Goal: Task Accomplishment & Management: Manage account settings

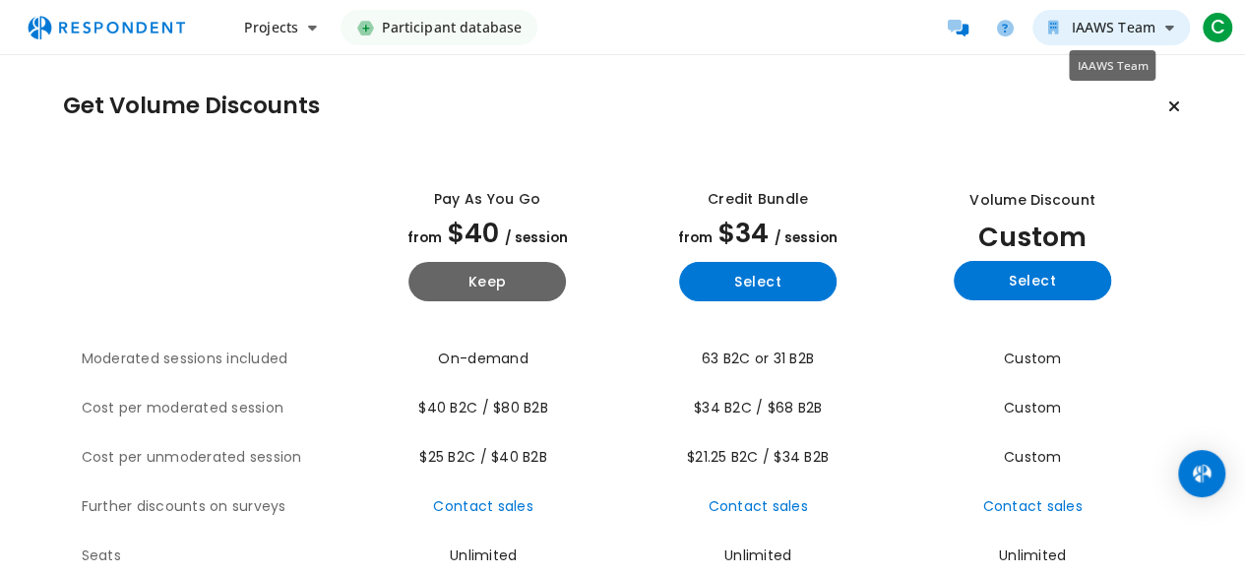
click at [1168, 26] on icon "IAAWS Team" at bounding box center [1169, 28] width 9 height 14
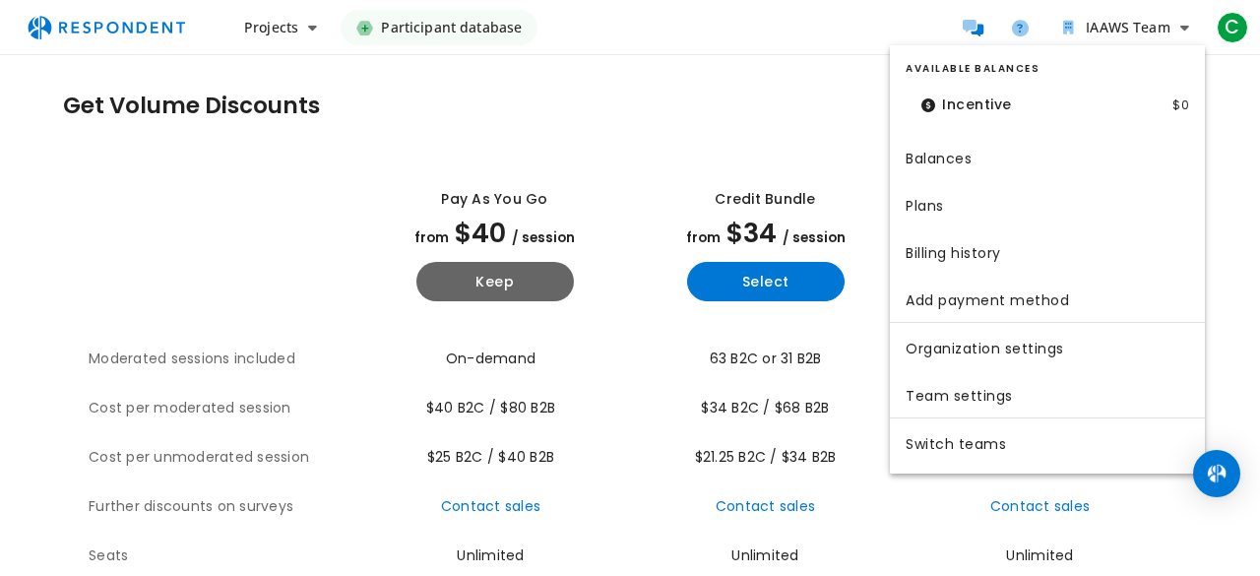
click at [807, 111] on md-backdrop at bounding box center [630, 288] width 1260 height 576
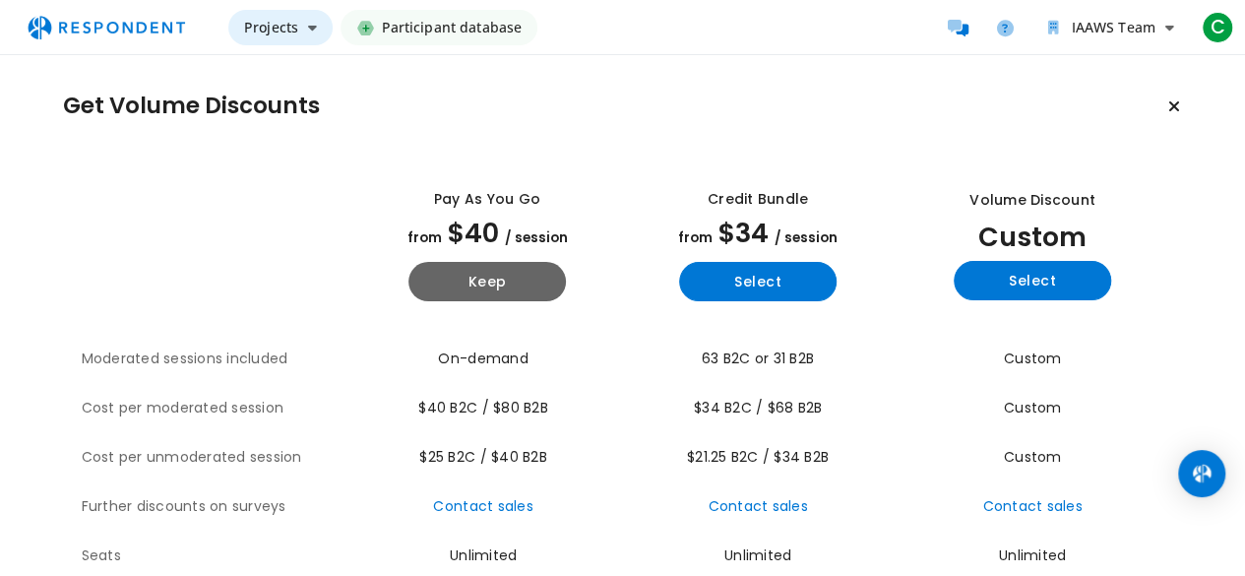
click at [301, 29] on button "Projects" at bounding box center [280, 27] width 104 height 35
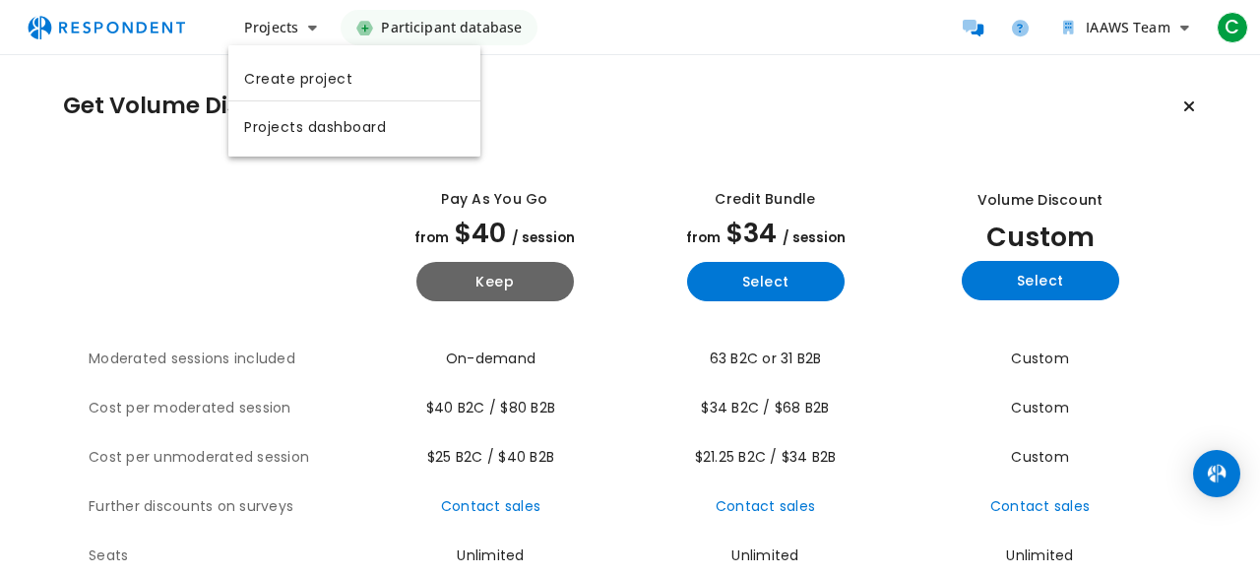
click at [1027, 90] on md-backdrop at bounding box center [630, 288] width 1260 height 576
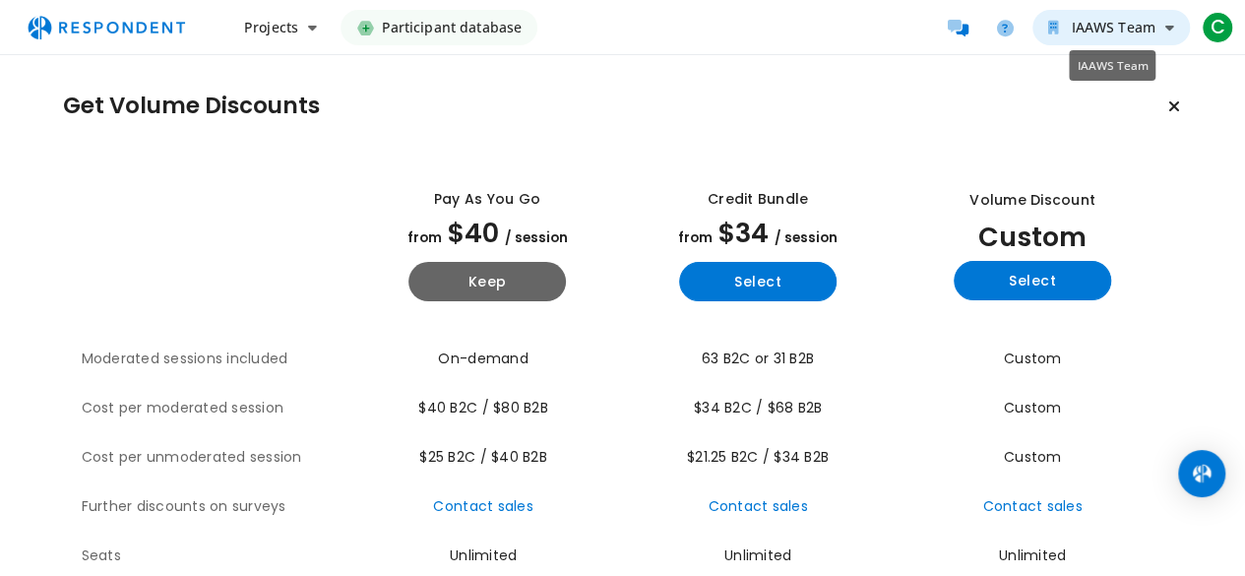
click at [1175, 32] on button "IAAWS Team" at bounding box center [1110, 27] width 157 height 35
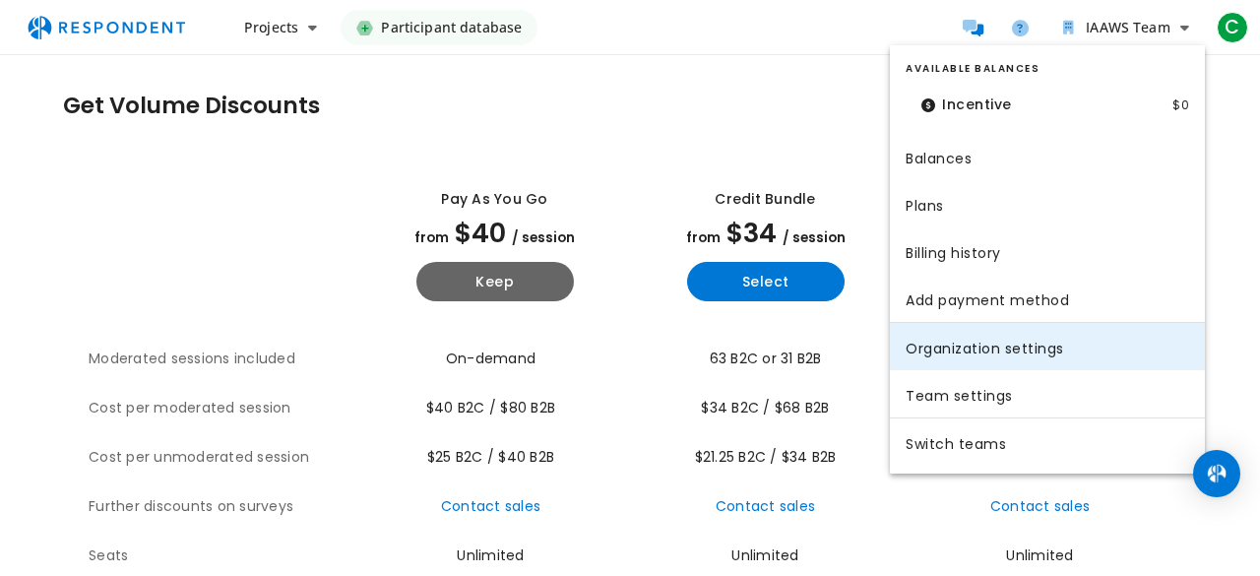
click at [982, 331] on link "Organization settings" at bounding box center [1047, 346] width 315 height 47
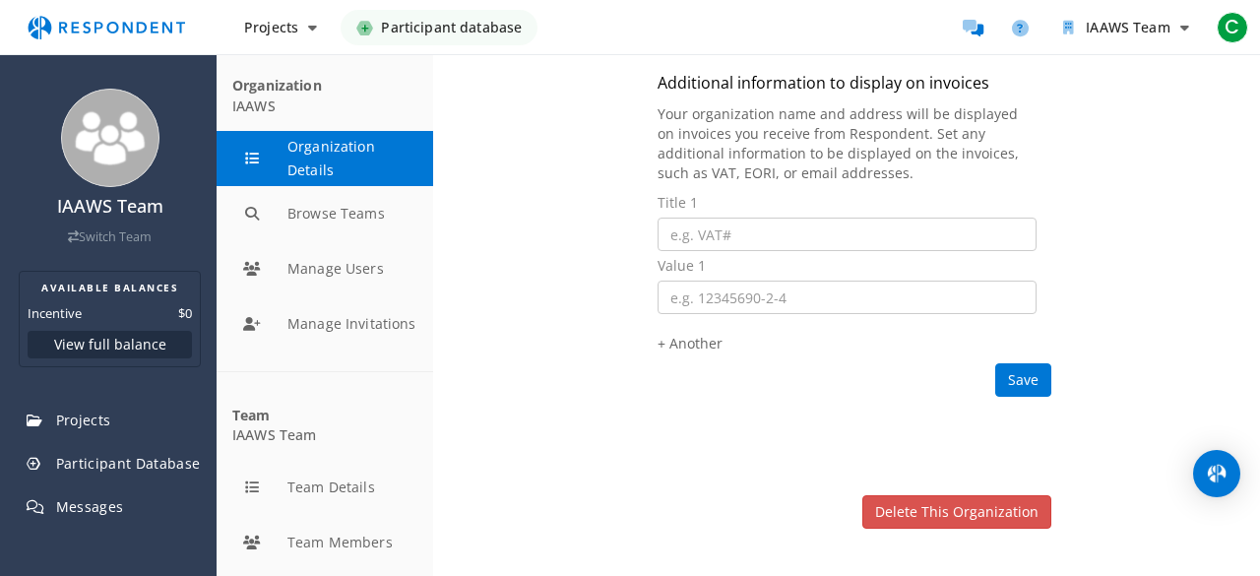
scroll to position [417, 0]
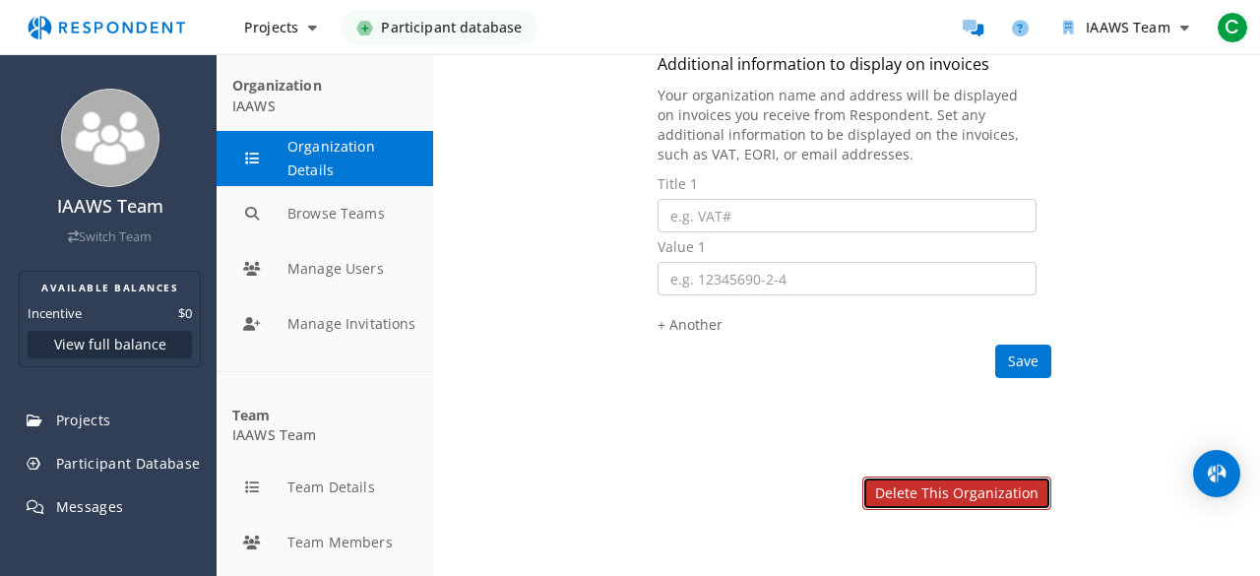
click at [932, 481] on link "Delete this organization" at bounding box center [956, 492] width 189 height 33
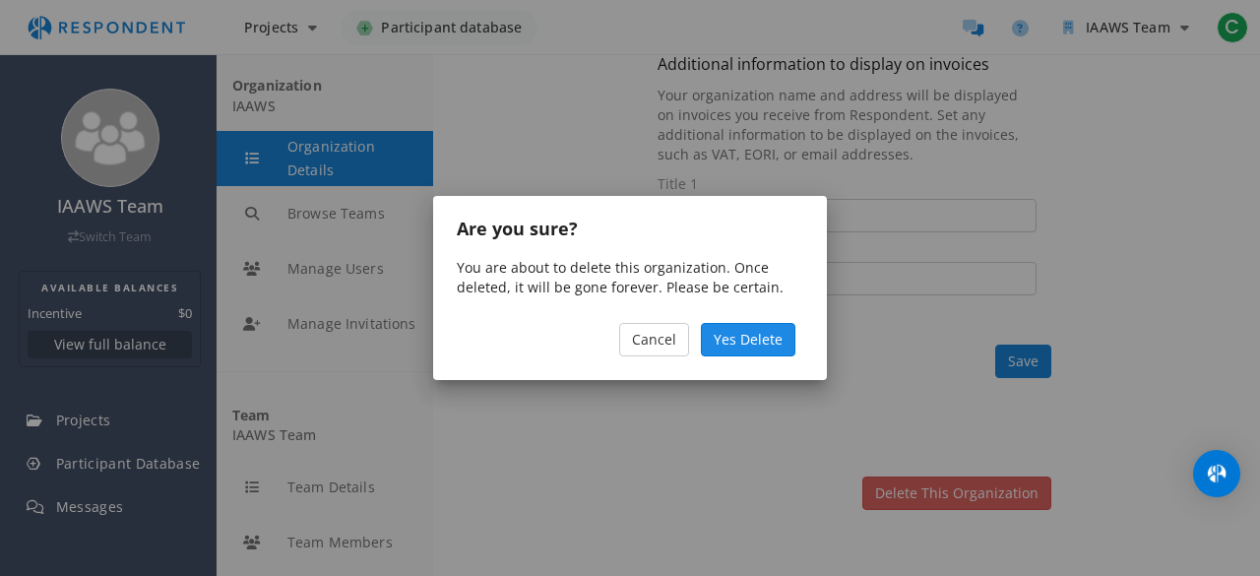
click at [756, 346] on span "Yes Delete" at bounding box center [748, 339] width 69 height 19
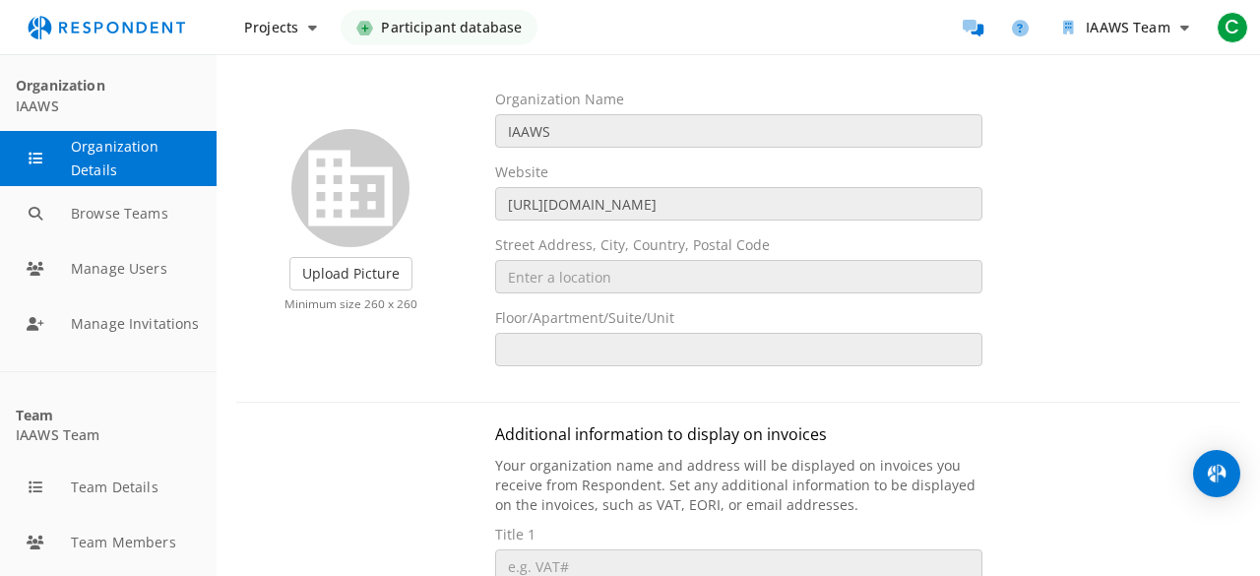
scroll to position [0, 0]
